Goal: Information Seeking & Learning: Learn about a topic

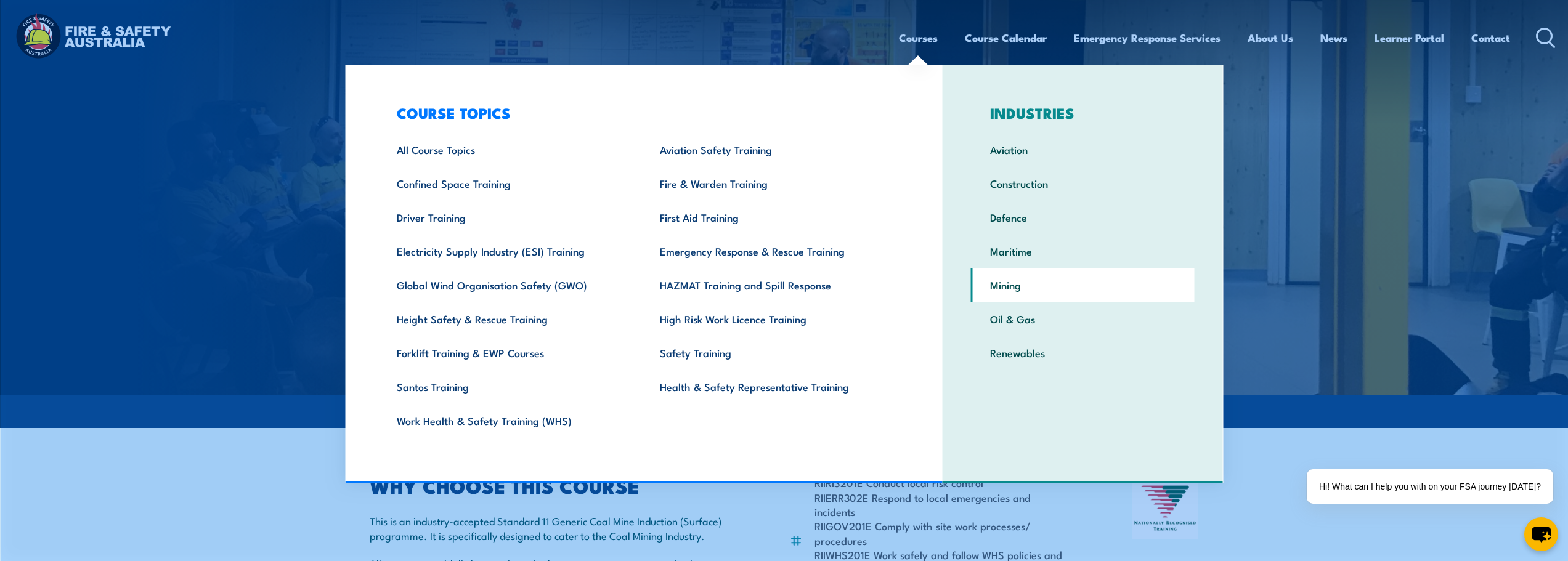
click at [1004, 291] on link "Mining" at bounding box center [1082, 285] width 224 height 34
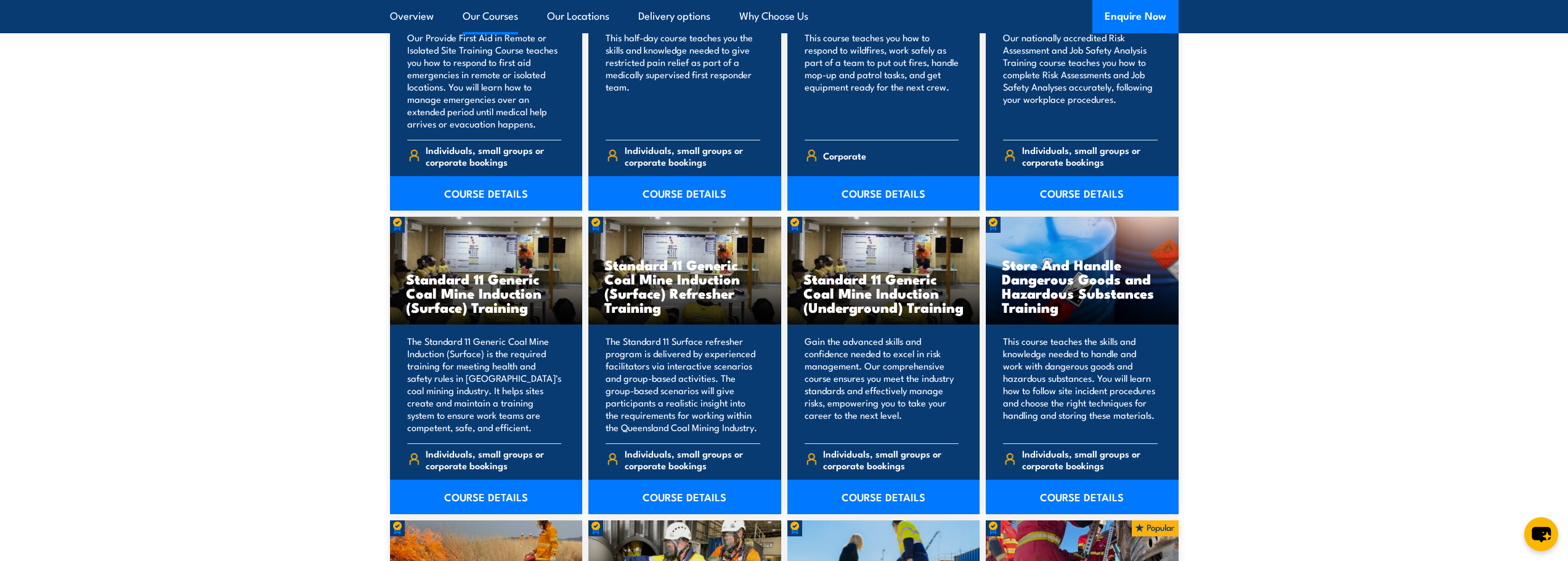
scroll to position [3142, 0]
click at [864, 493] on link "COURSE DETAILS" at bounding box center [884, 496] width 193 height 35
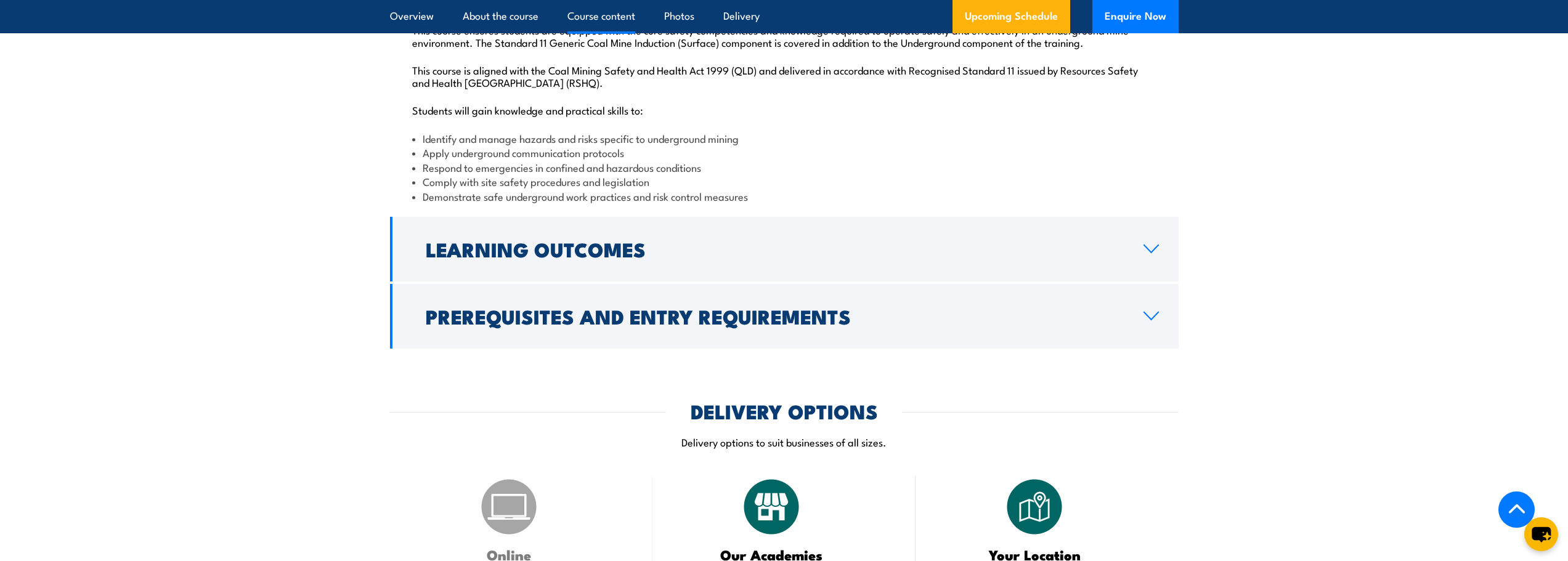
scroll to position [1417, 0]
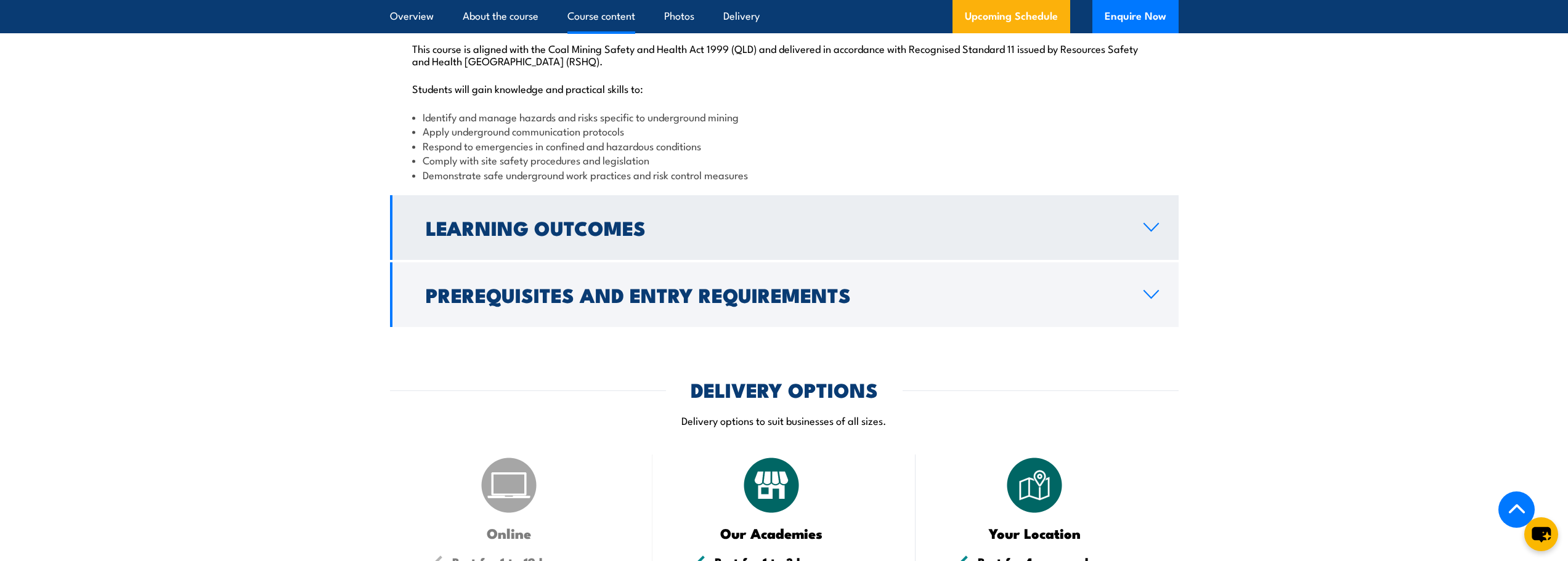
click at [1139, 256] on link "Learning Outcomes" at bounding box center [784, 228] width 788 height 65
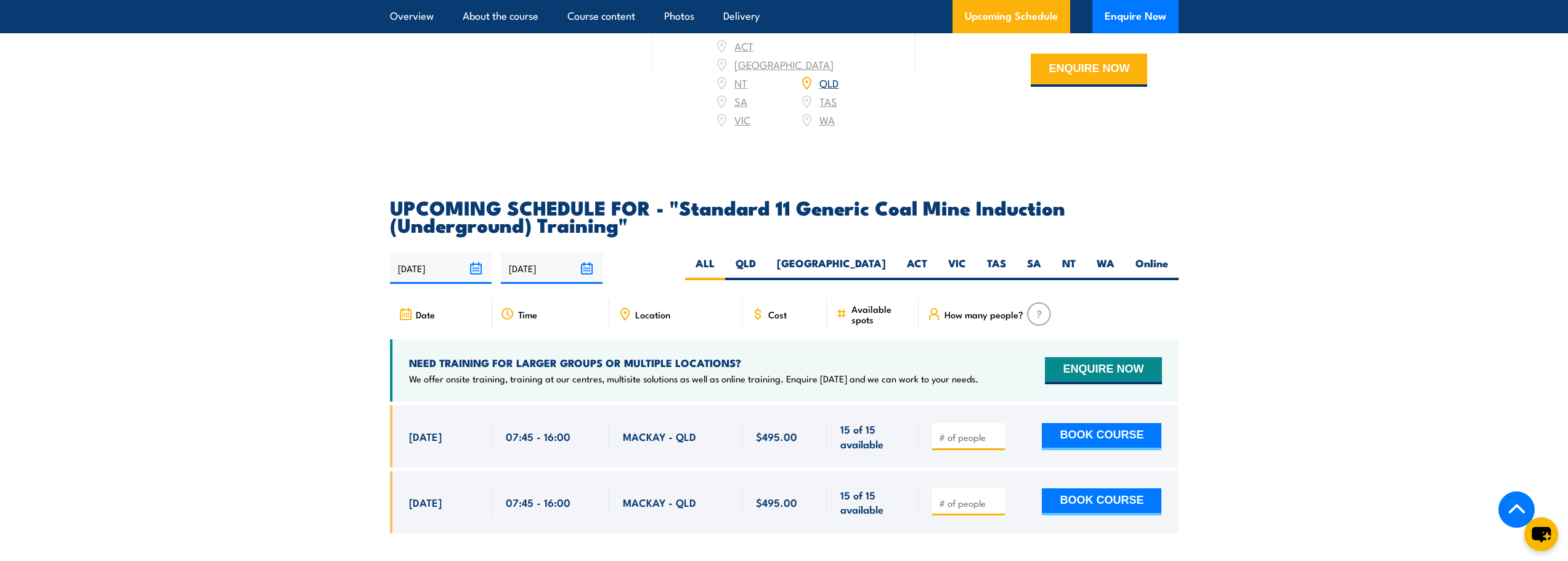
scroll to position [2063, 0]
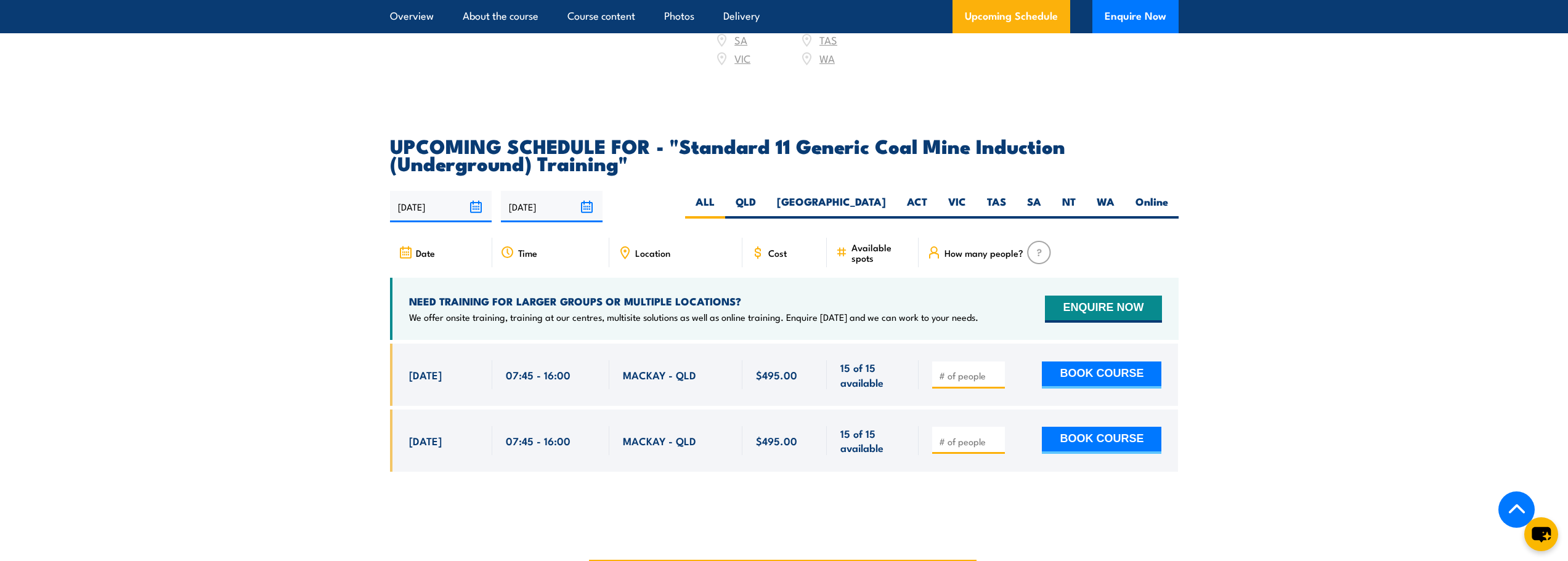
click at [553, 217] on input "[DATE]" at bounding box center [552, 207] width 102 height 31
click at [711, 216] on div "29/09/2025 28/03/2026" at bounding box center [784, 207] width 788 height 31
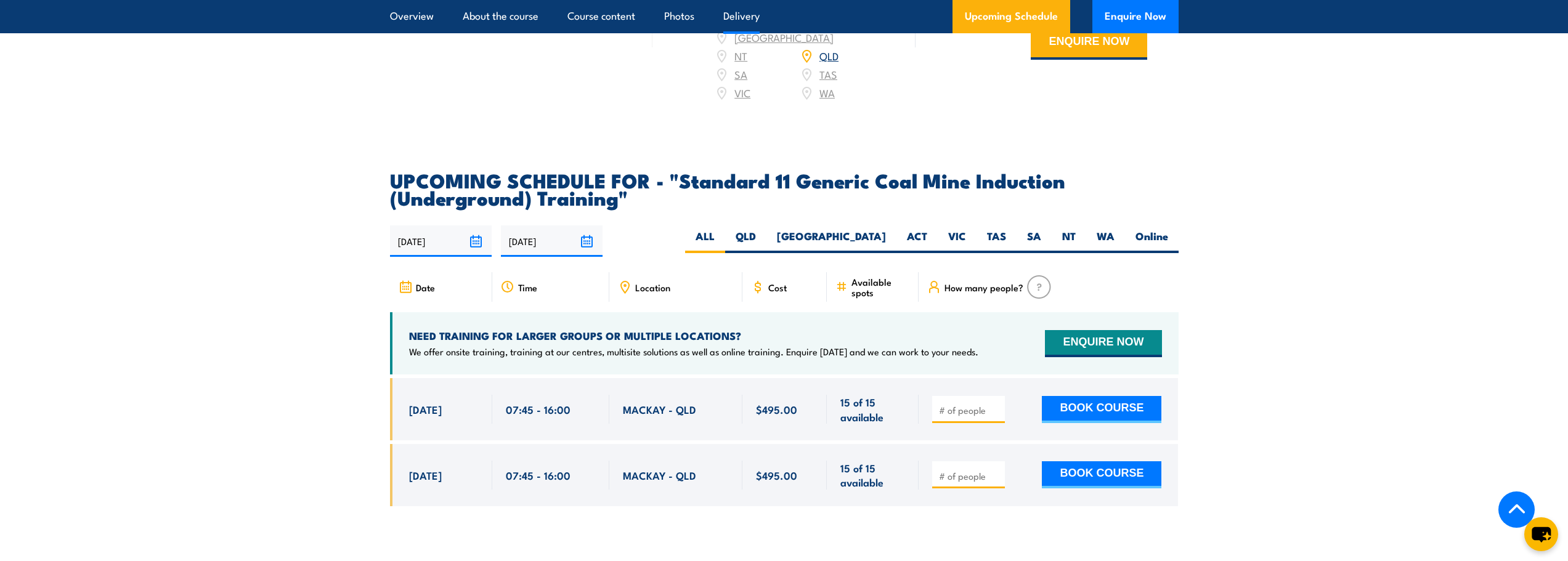
scroll to position [2002, 0]
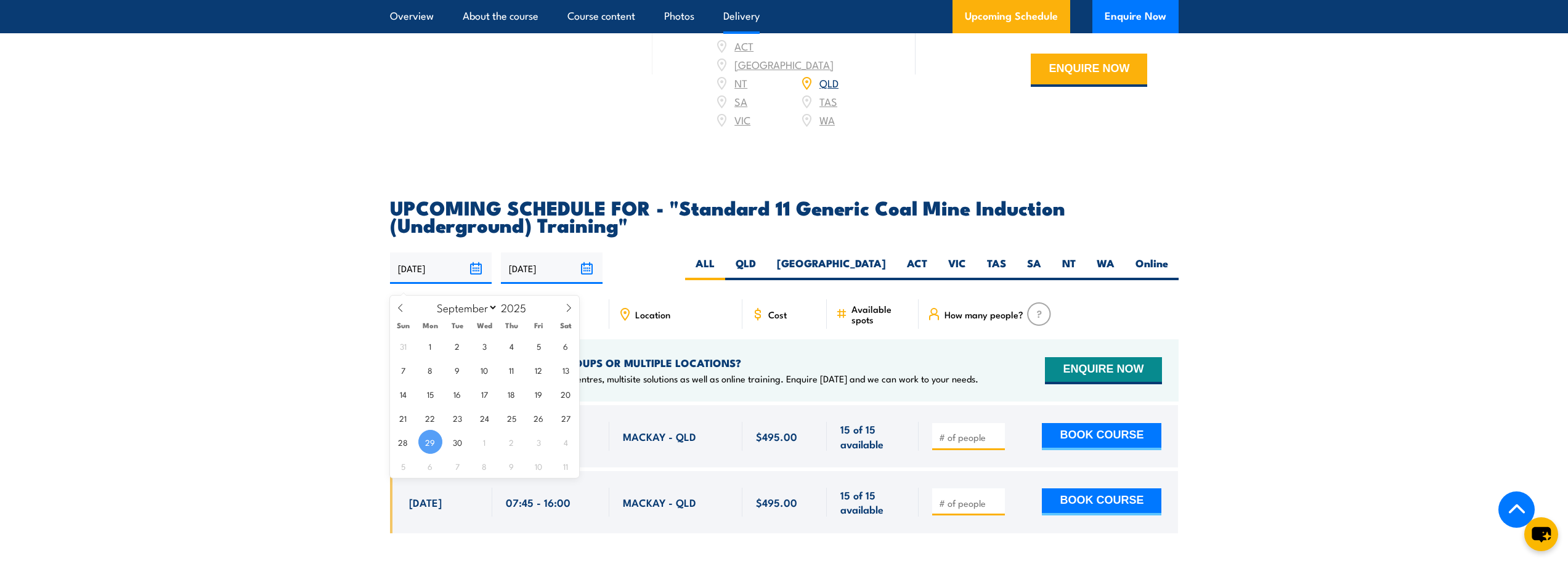
click at [420, 278] on input "[DATE]" at bounding box center [441, 268] width 102 height 31
click at [370, 287] on section "UPCOMING SCHEDULE FOR - "Standard 11 Generic Coal Mine Induction (Underground) …" at bounding box center [784, 375] width 1568 height 354
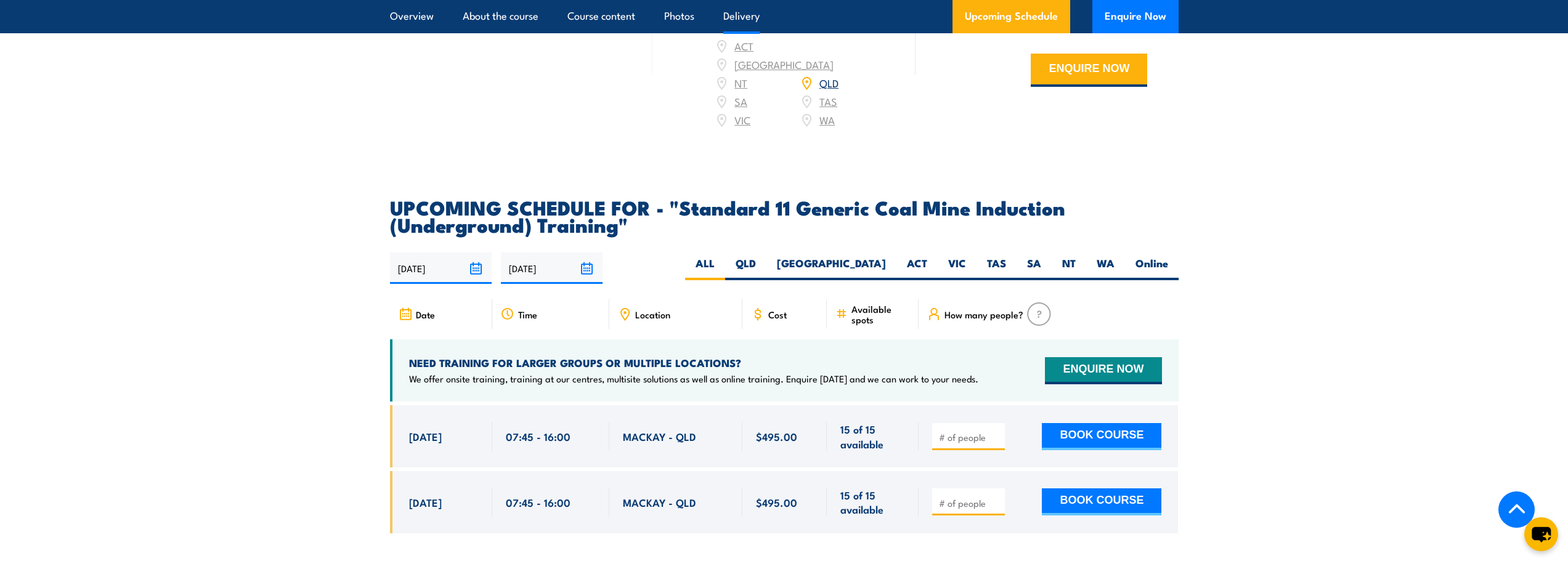
click at [429, 320] on span "Date" at bounding box center [425, 314] width 19 height 10
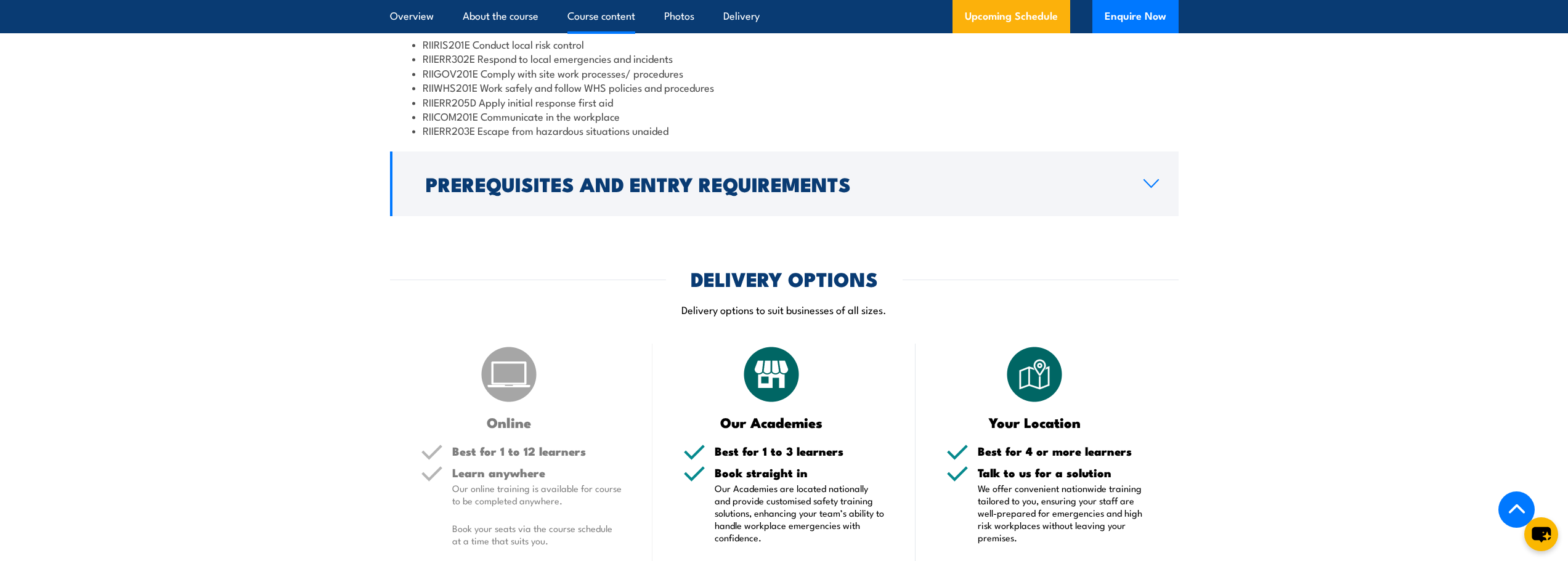
scroll to position [1446, 0]
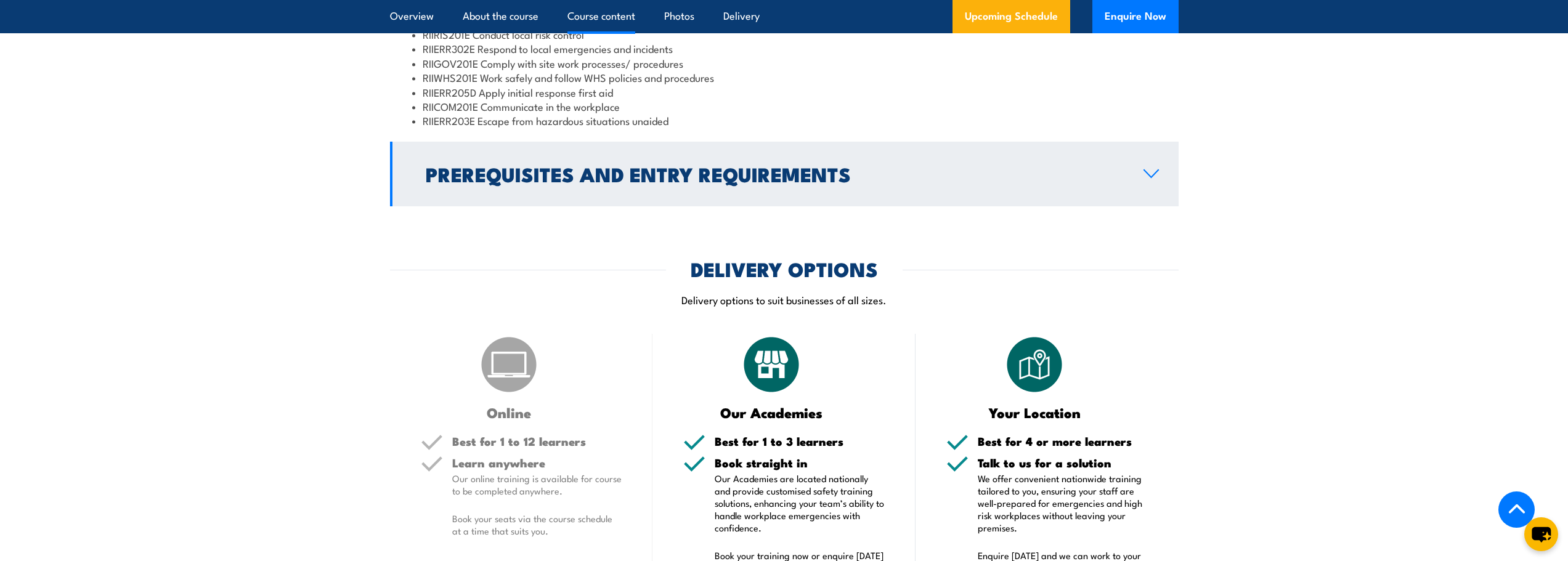
click at [1152, 178] on icon at bounding box center [1151, 174] width 17 height 10
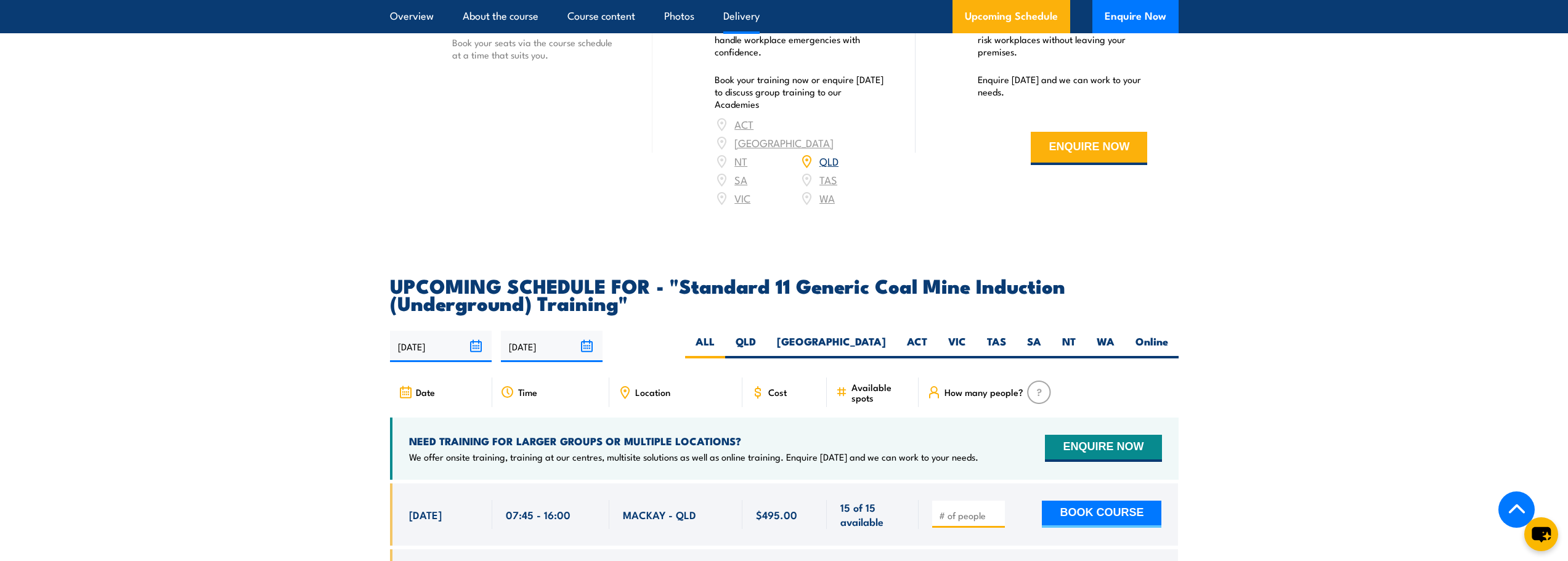
scroll to position [2002, 0]
